Goal: Task Accomplishment & Management: Manage account settings

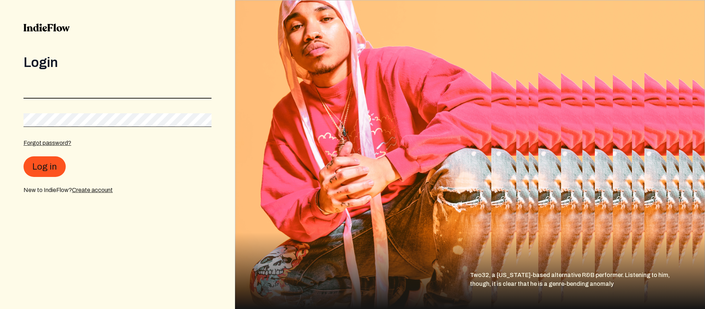
type input "[PERSON_NAME][EMAIL_ADDRESS][PERSON_NAME][DOMAIN_NAME]"
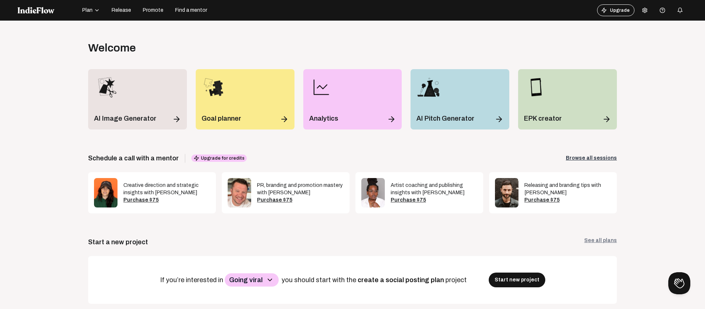
click at [684, 10] on div "button" at bounding box center [680, 10] width 15 height 15
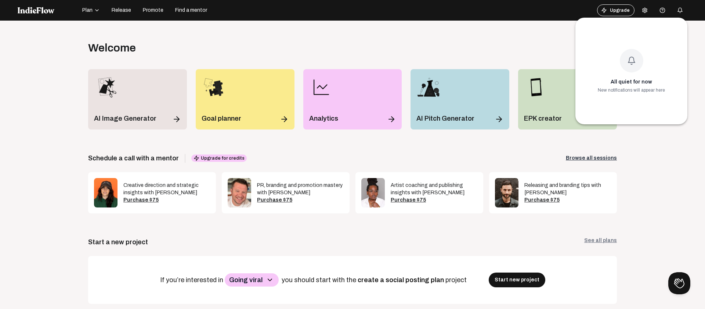
click at [684, 10] on div at bounding box center [352, 154] width 705 height 309
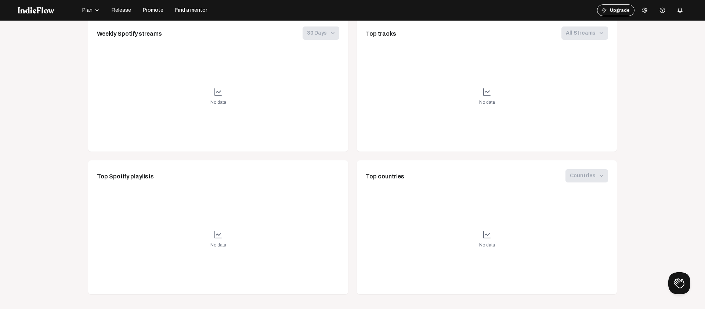
scroll to position [21, 0]
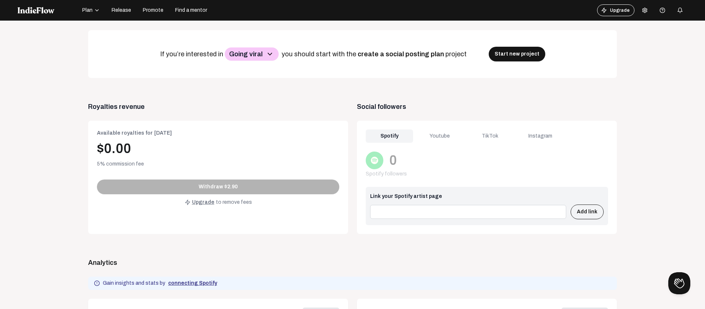
scroll to position [158, 0]
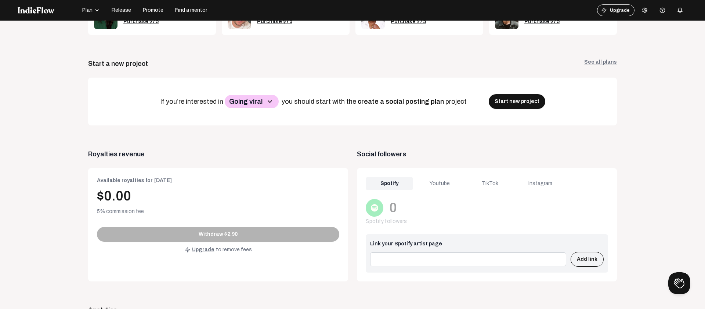
click at [449, 181] on div "Youtube" at bounding box center [439, 183] width 47 height 13
click at [494, 183] on div "TikTok" at bounding box center [490, 183] width 47 height 13
click at [525, 182] on div "Instagram" at bounding box center [540, 183] width 47 height 13
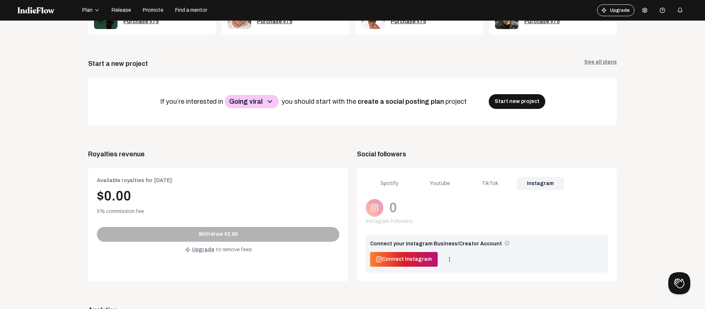
drag, startPoint x: 386, startPoint y: 184, endPoint x: 215, endPoint y: 187, distance: 170.9
click at [386, 184] on div "Spotify" at bounding box center [389, 183] width 47 height 13
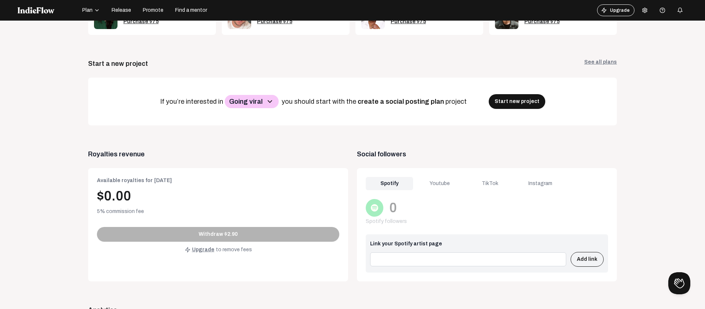
drag, startPoint x: 26, startPoint y: 173, endPoint x: 30, endPoint y: 172, distance: 3.8
click at [26, 173] on app-dashboard "Welcome Log out Get the full experience on desktop! Unlock exclusive features w…" at bounding box center [353, 260] width 670 height 794
click at [40, 165] on app-dashboard "Welcome Log out Get the full experience on desktop! Unlock exclusive features w…" at bounding box center [353, 260] width 670 height 794
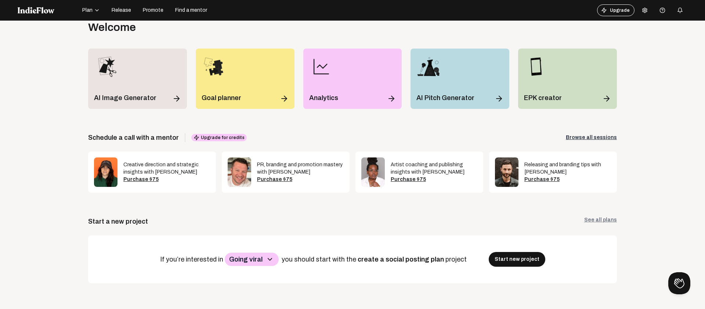
scroll to position [0, 0]
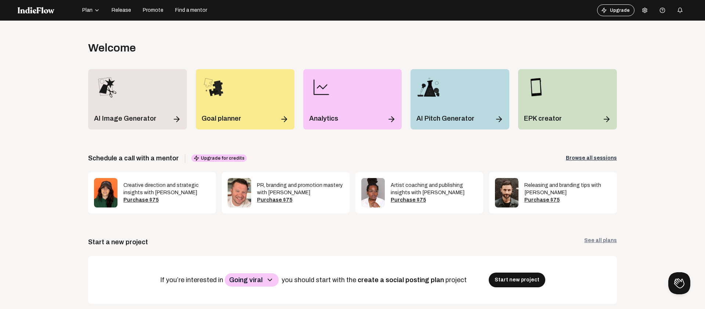
click at [93, 10] on div "button" at bounding box center [96, 10] width 7 height 6
click at [99, 13] on div "Projects" at bounding box center [102, 13] width 43 height 13
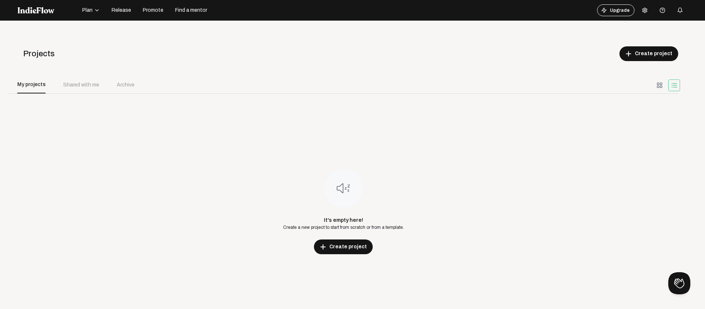
click at [85, 83] on div "Shared with me" at bounding box center [81, 85] width 36 height 8
click at [118, 87] on div "Archive" at bounding box center [126, 85] width 18 height 8
